Goal: Navigation & Orientation: Find specific page/section

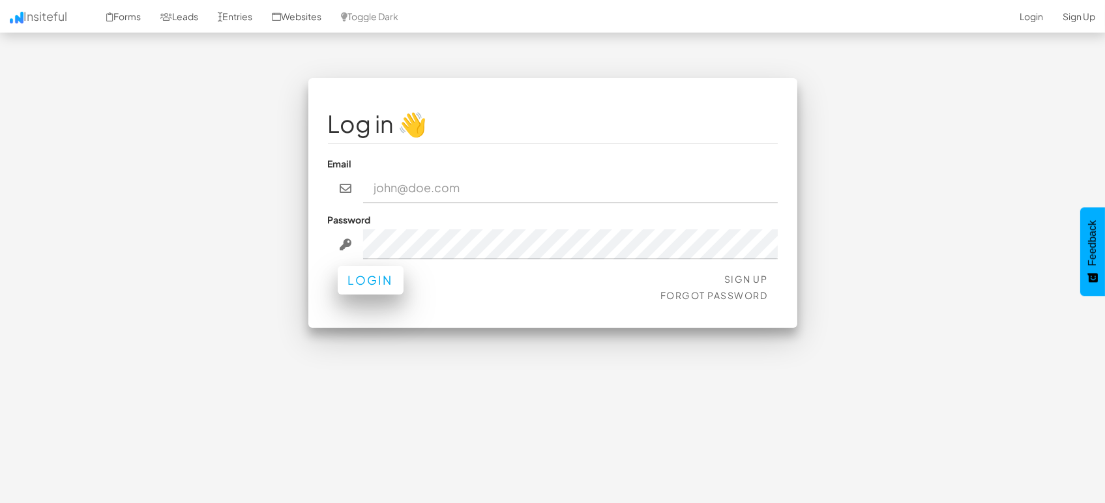
type input "[EMAIL_ADDRESS][DOMAIN_NAME]"
click at [376, 284] on button "Login" at bounding box center [371, 280] width 66 height 29
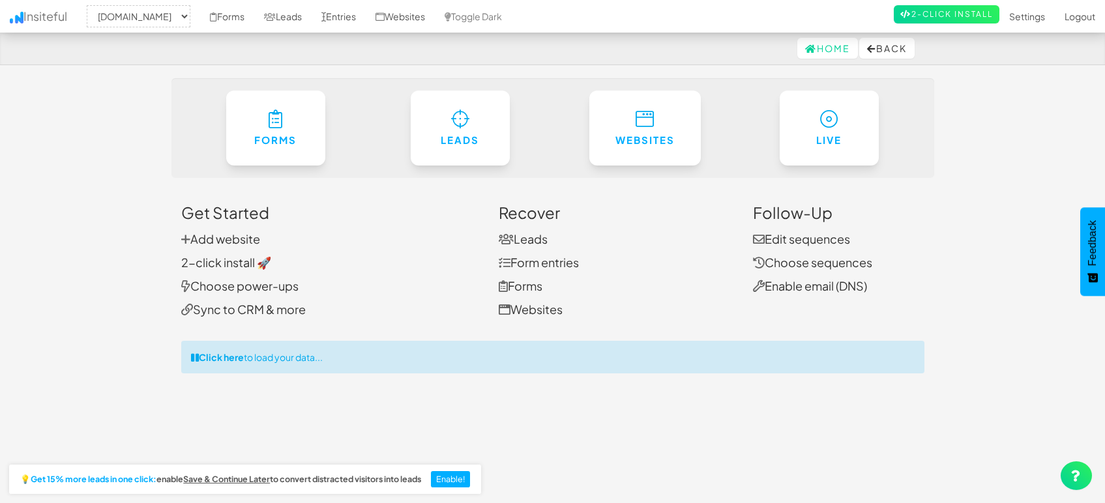
select select "1505"
click at [299, 14] on link "Leads" at bounding box center [282, 16] width 57 height 33
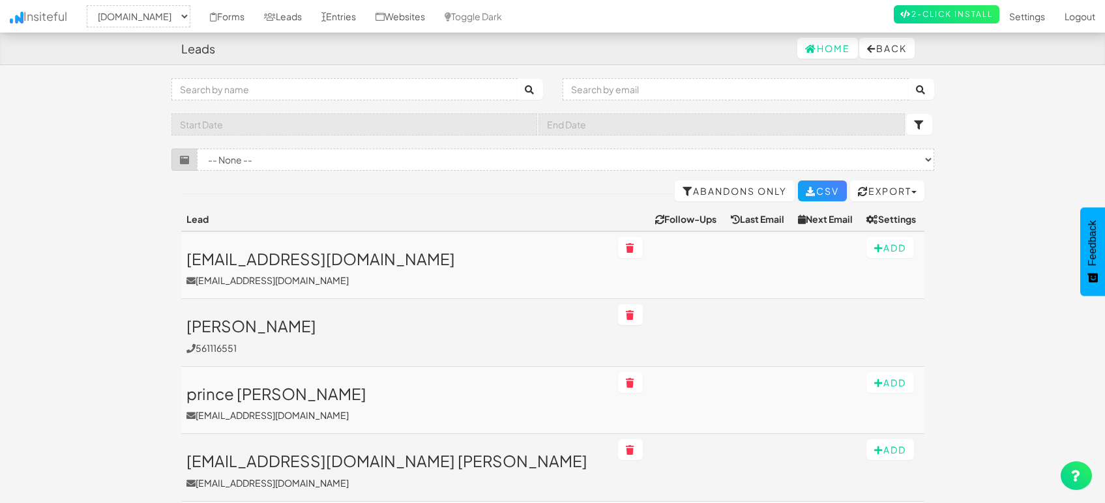
select select "1505"
click at [331, 14] on link "Entries" at bounding box center [339, 16] width 54 height 33
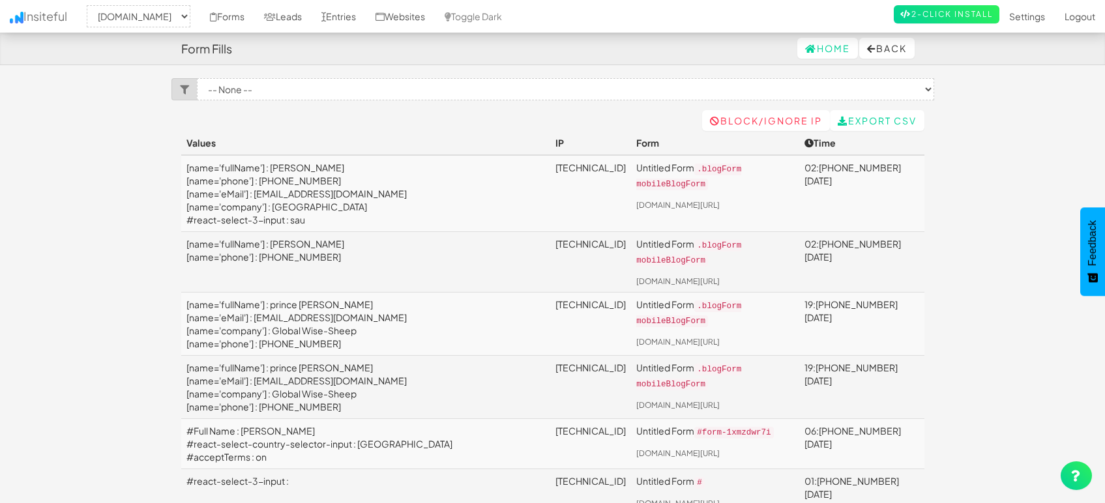
select select "1505"
